Goal: Task Accomplishment & Management: Use online tool/utility

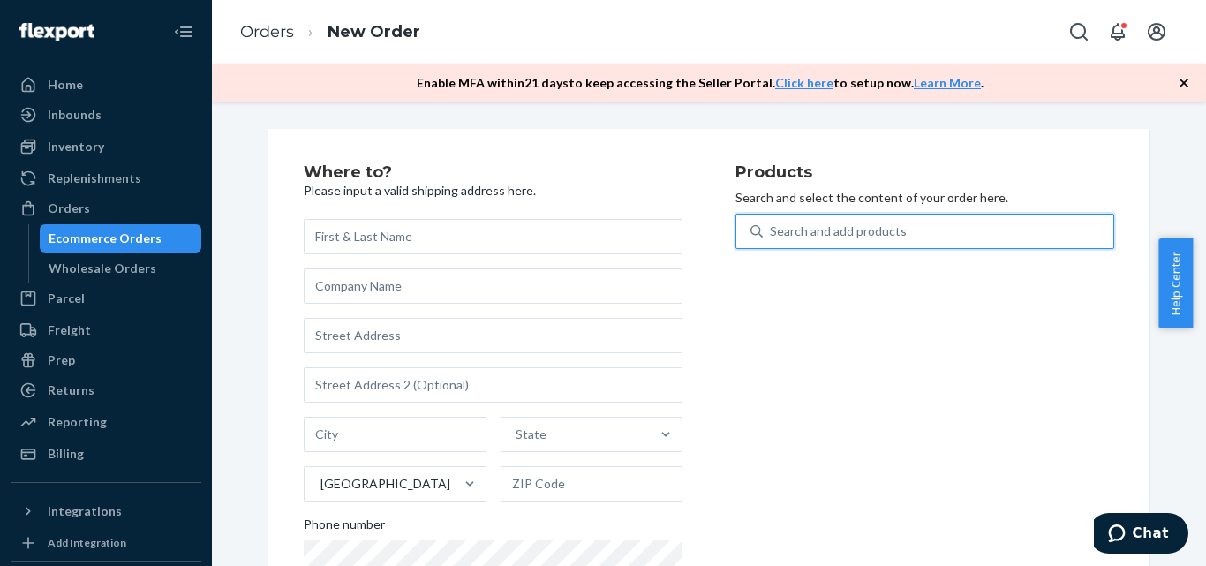
click at [882, 234] on div "Search and add products" at bounding box center [838, 231] width 137 height 18
click at [771, 234] on input "0 results available. Use Up and Down to choose options, press Enter to select t…" at bounding box center [771, 231] width 2 height 18
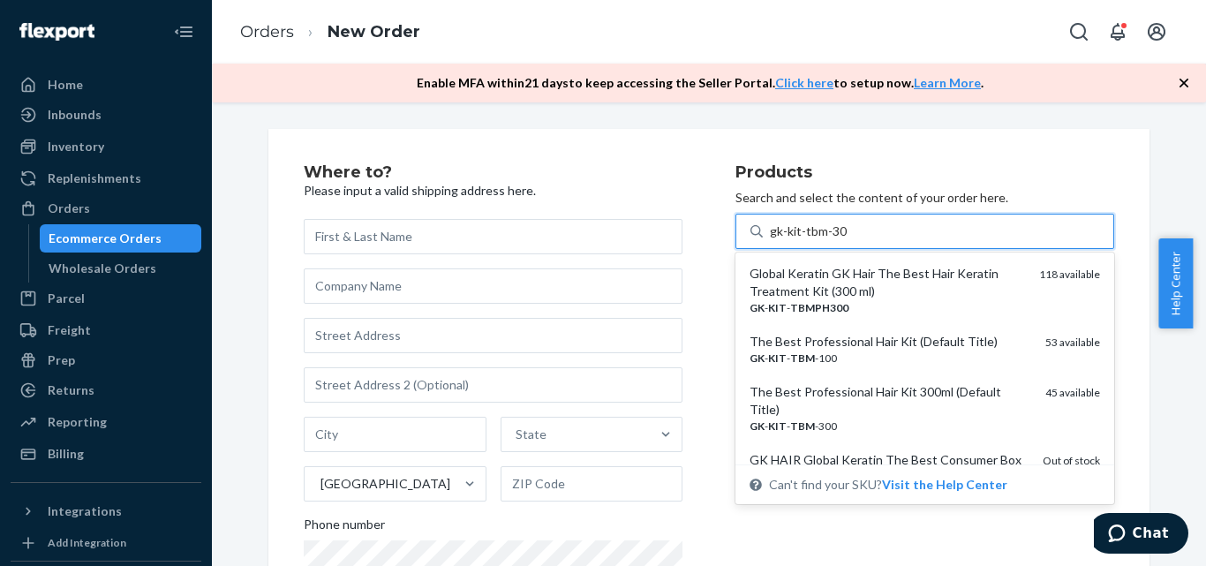
type input "gk-kit-tbm-300"
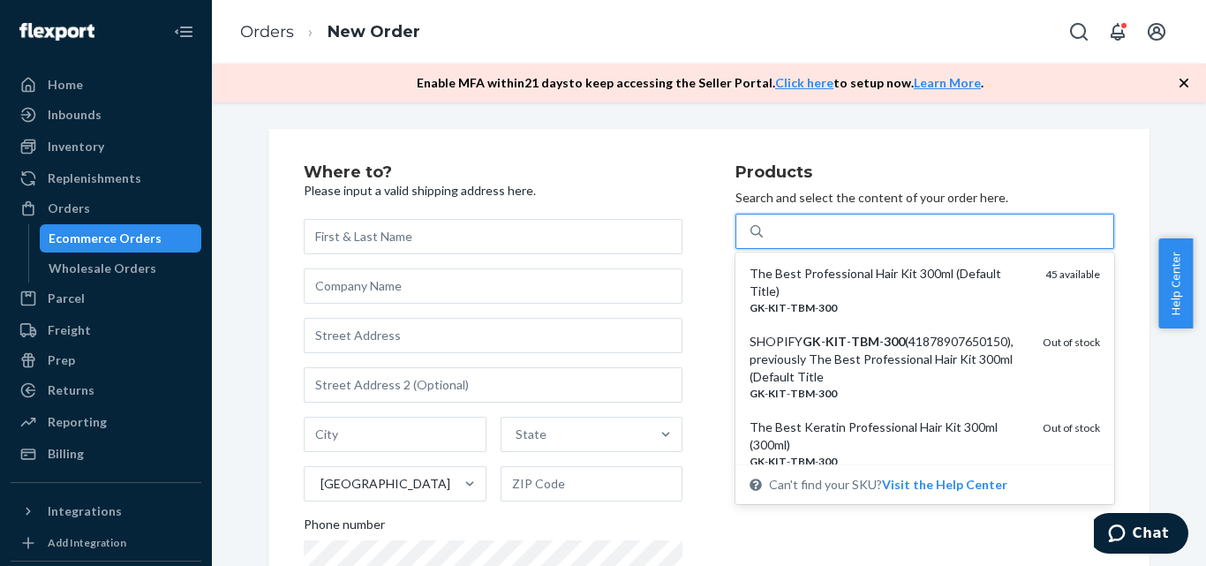
click at [862, 229] on div "gk-kit-tbm-300" at bounding box center [937, 231] width 350 height 32
click at [854, 229] on input "option undefined focused, 1 of 5. 5 results available for search term gk-kit-tb…" at bounding box center [812, 231] width 85 height 18
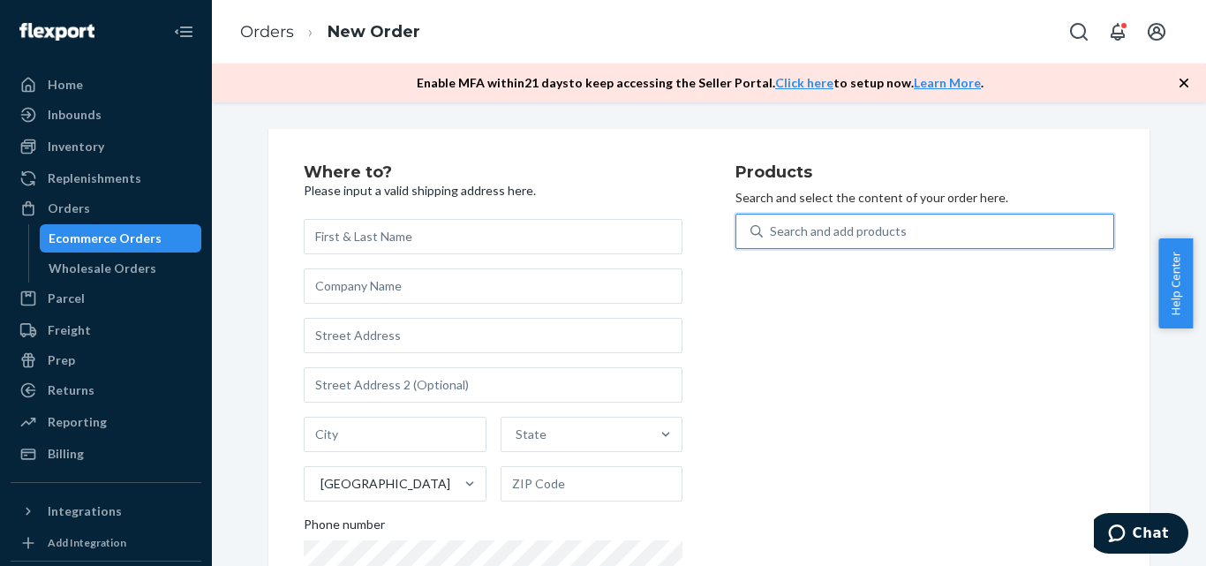
click at [849, 230] on div "Search and add products" at bounding box center [838, 231] width 137 height 18
click at [771, 230] on input "0 results available. Select is focused ,type to refine list, press Down to open…" at bounding box center [771, 231] width 2 height 18
paste input "gk-kit-tbm-300"
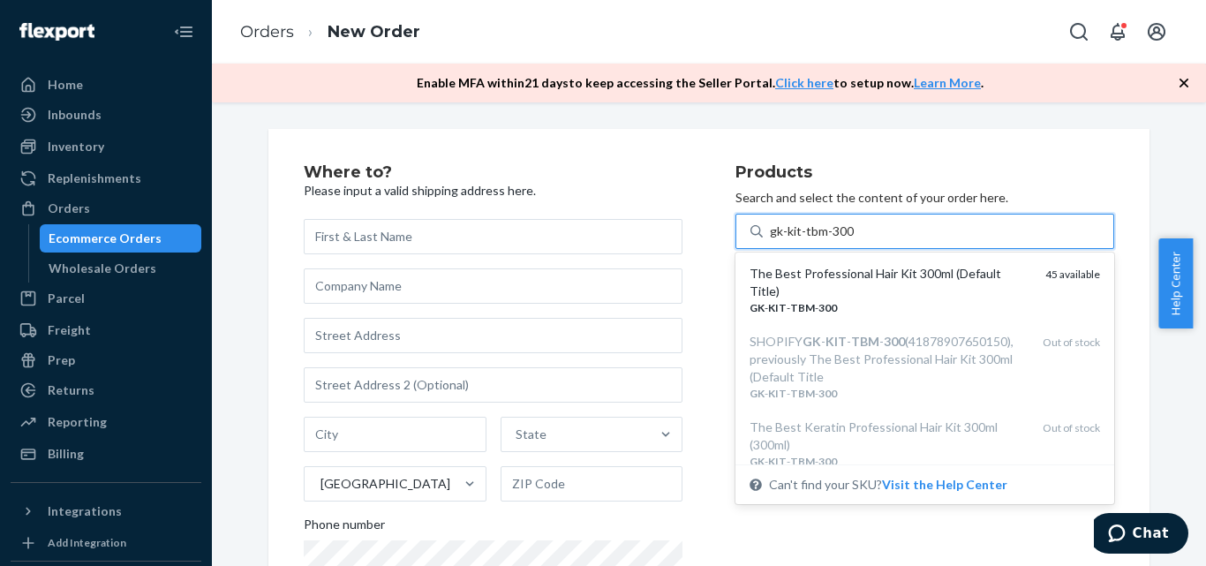
click at [828, 233] on input "gk-kit-tbm-300" at bounding box center [812, 231] width 85 height 18
type input "gk-kit-tbm-100"
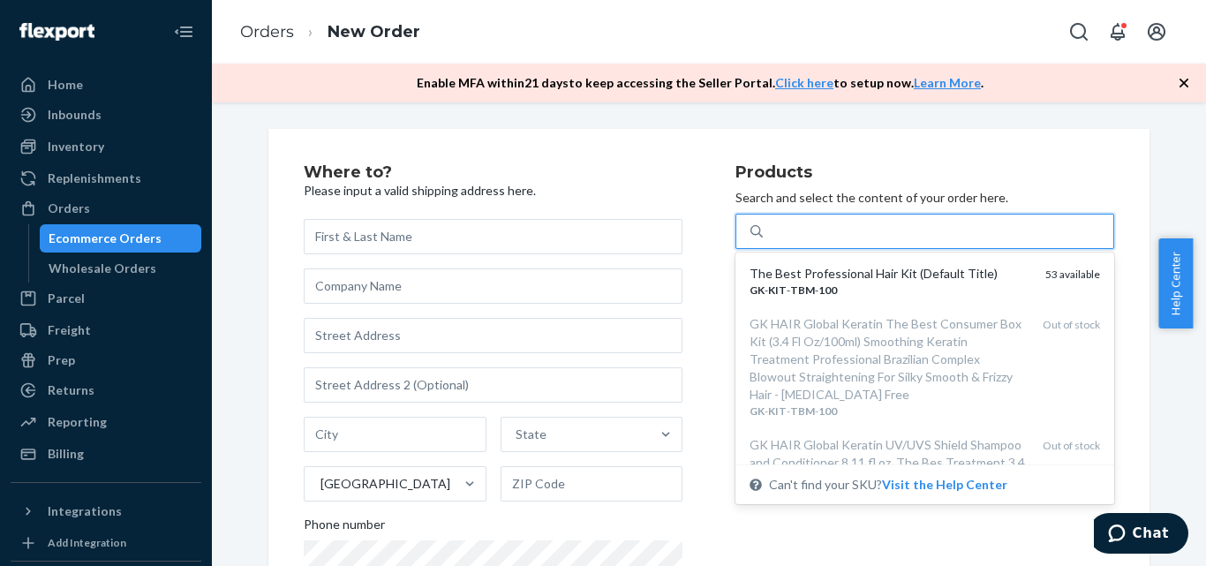
click at [910, 222] on div "gk-kit-tbm-100" at bounding box center [937, 231] width 350 height 32
click at [854, 222] on input "option undefined focused, 1 of 4. 4 results available for search term gk-kit-tb…" at bounding box center [812, 231] width 85 height 18
